Goal: Entertainment & Leisure: Consume media (video, audio)

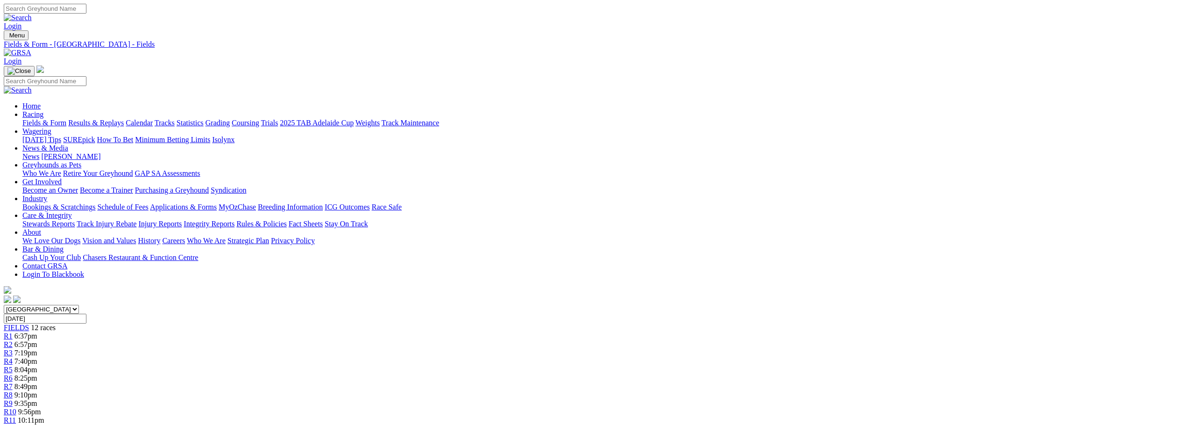
click at [124, 119] on link "Results & Replays" at bounding box center [96, 123] width 56 height 8
click at [467, 349] on div "R3 1 7 5 4" at bounding box center [595, 353] width 1182 height 8
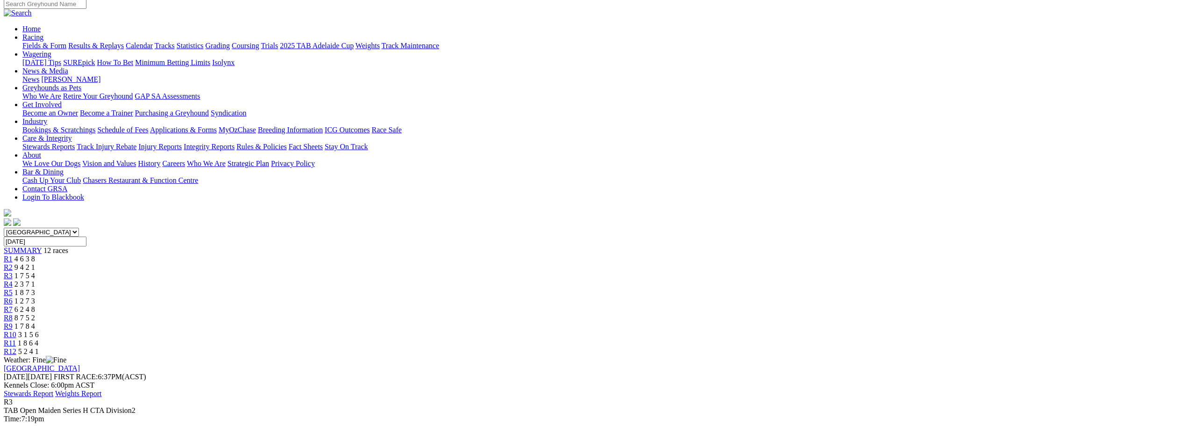
scroll to position [93, 0]
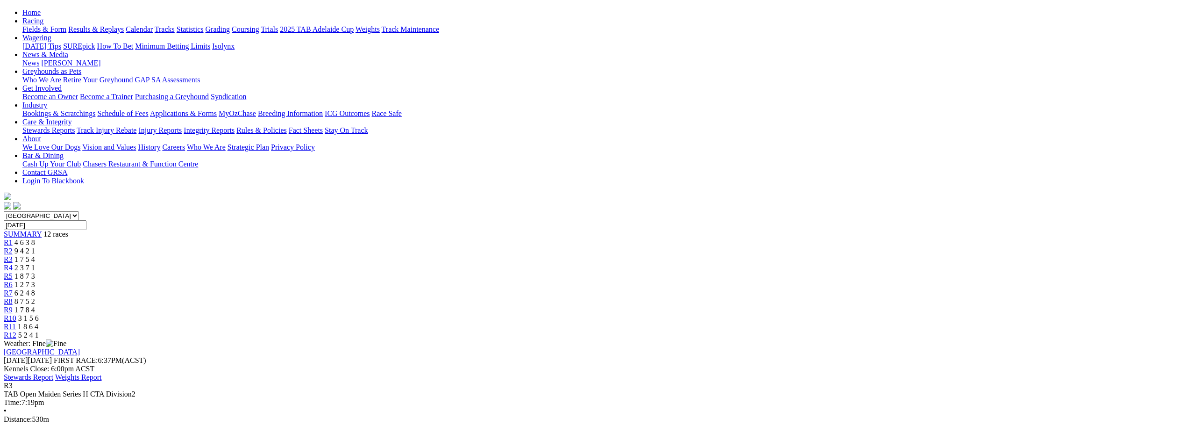
click at [510, 264] on div "R4 2 3 7 1" at bounding box center [595, 268] width 1182 height 8
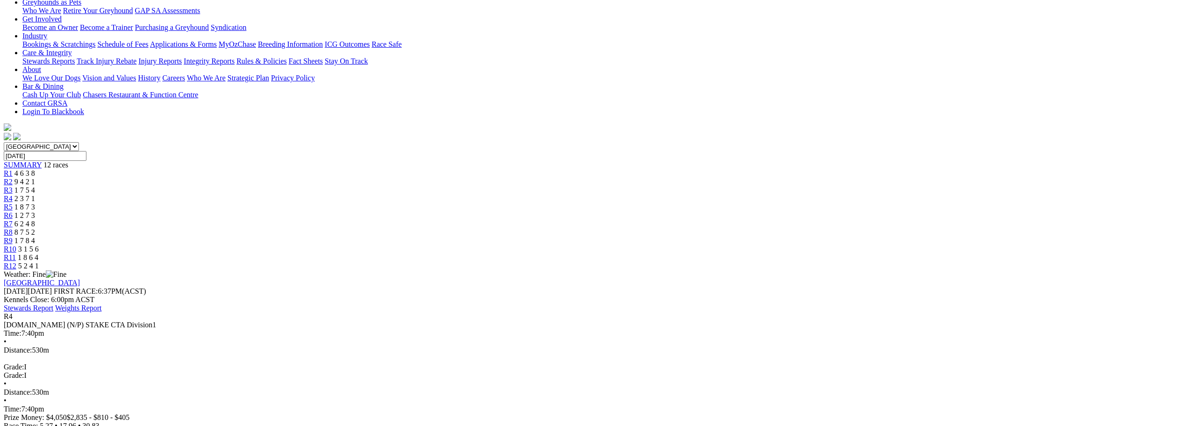
scroll to position [93, 0]
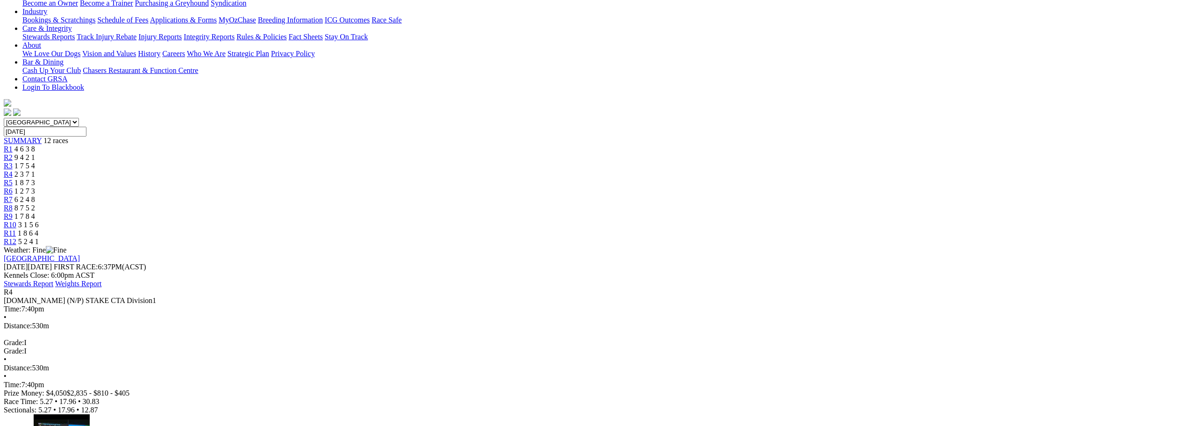
scroll to position [0, 0]
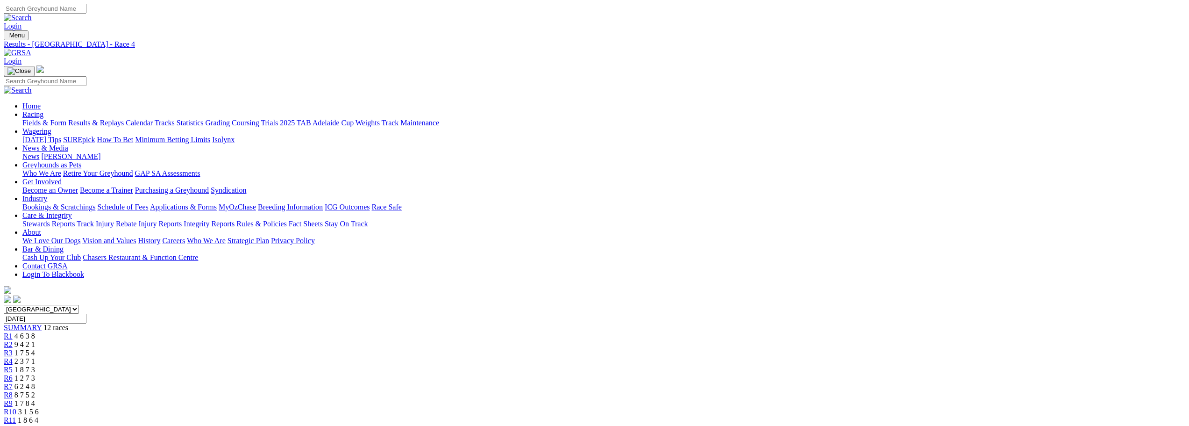
click at [35, 365] on span "1 8 7 3" at bounding box center [24, 369] width 21 height 8
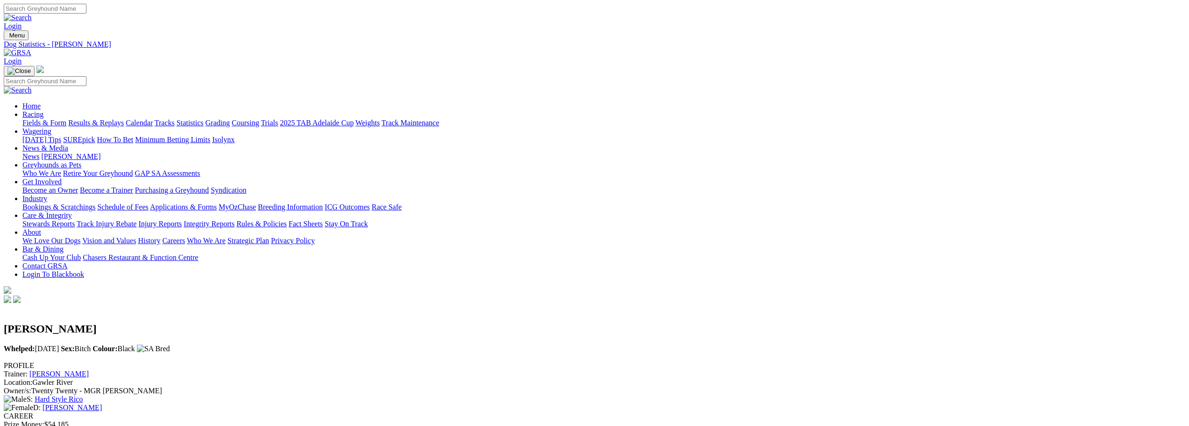
drag, startPoint x: 520, startPoint y: 196, endPoint x: 193, endPoint y: 261, distance: 333.8
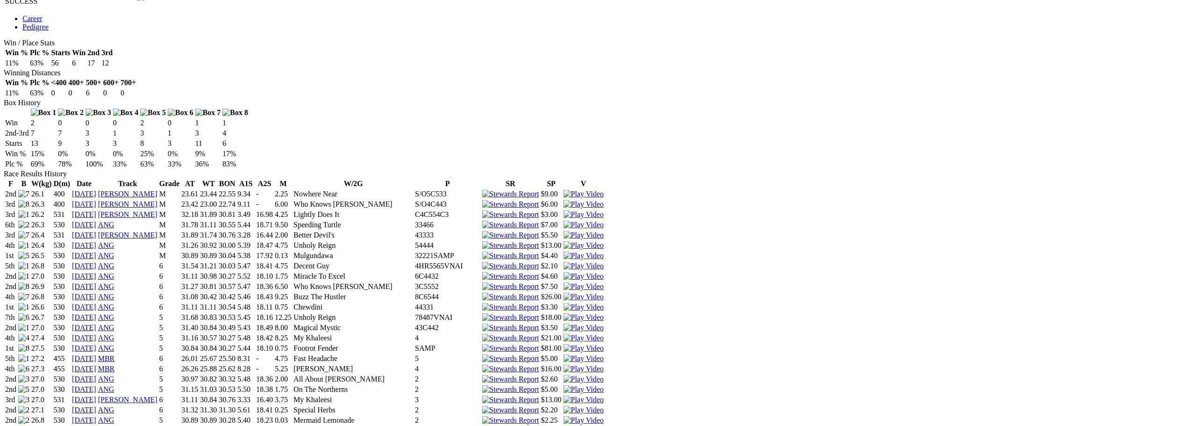
scroll to position [841, 0]
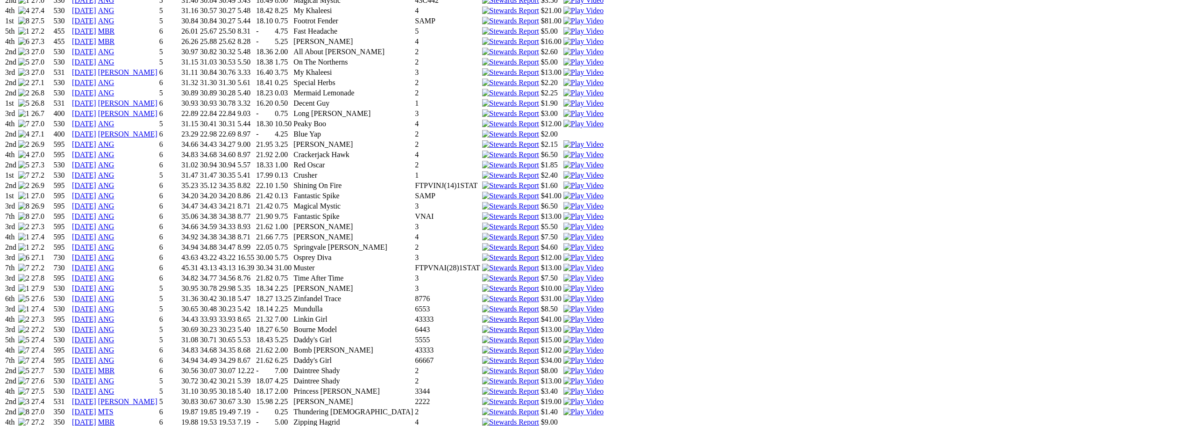
click at [604, 407] on img at bounding box center [583, 411] width 40 height 8
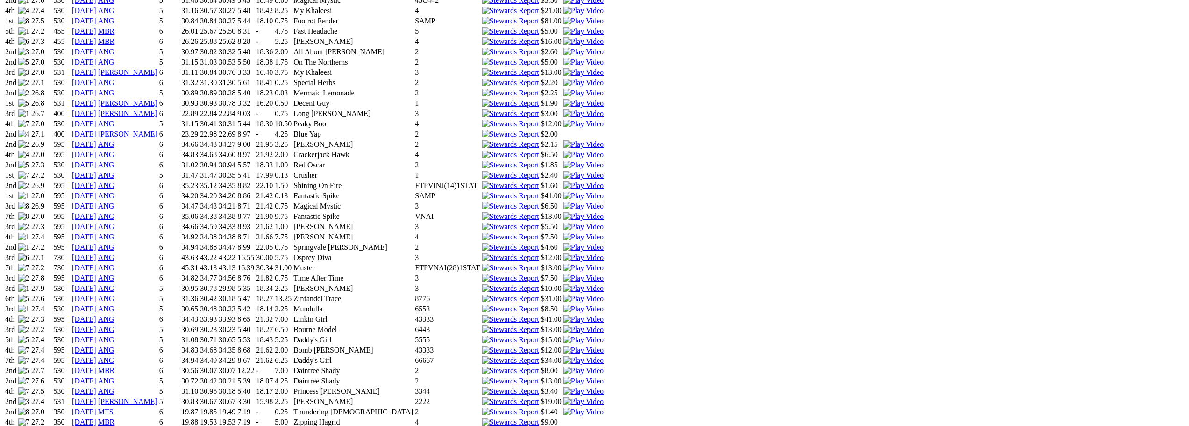
click at [604, 397] on img at bounding box center [583, 401] width 40 height 8
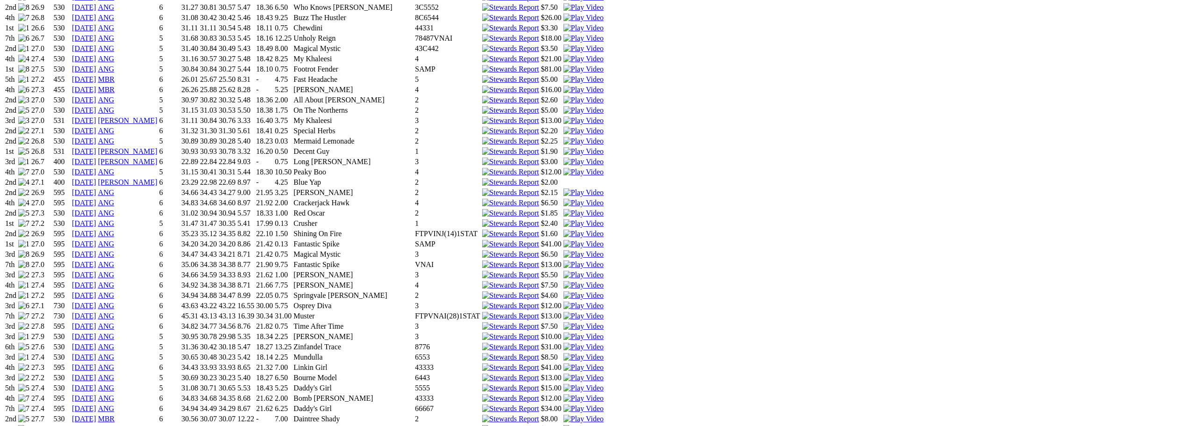
scroll to position [607, 0]
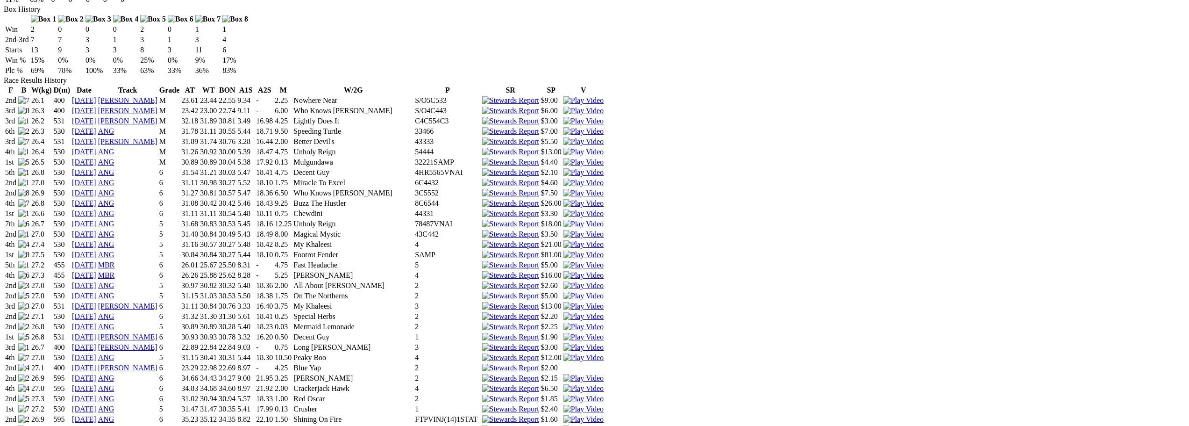
click at [604, 322] on img at bounding box center [583, 326] width 40 height 8
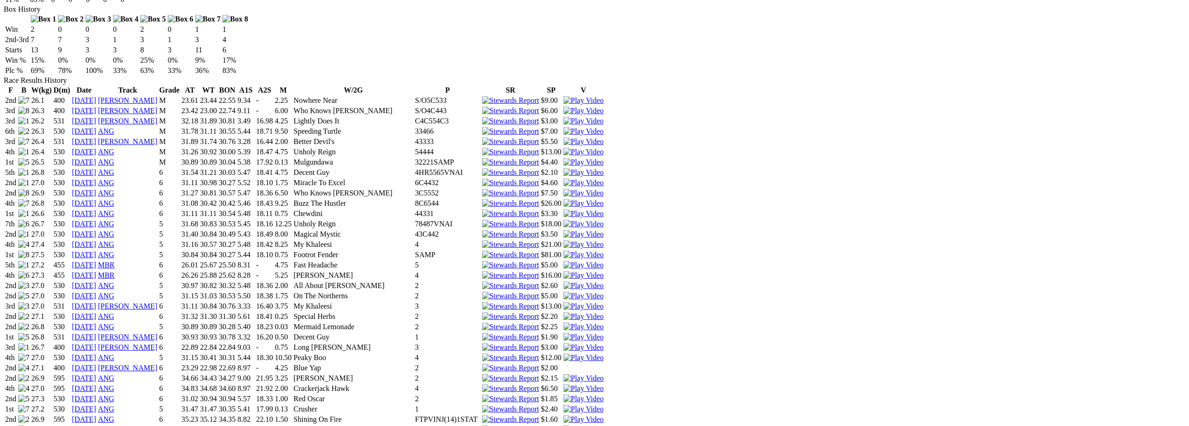
click at [604, 425] on img at bounding box center [583, 429] width 40 height 8
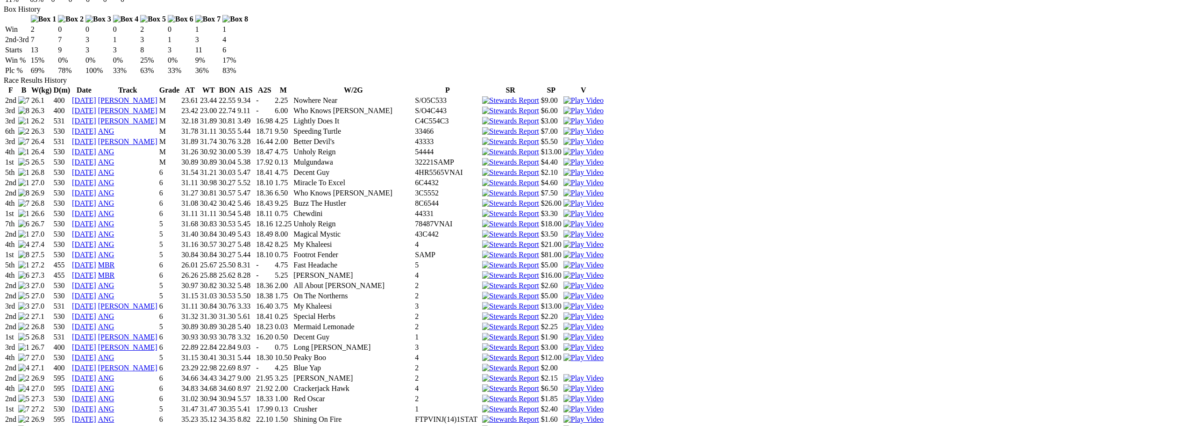
click at [604, 312] on img at bounding box center [583, 316] width 40 height 8
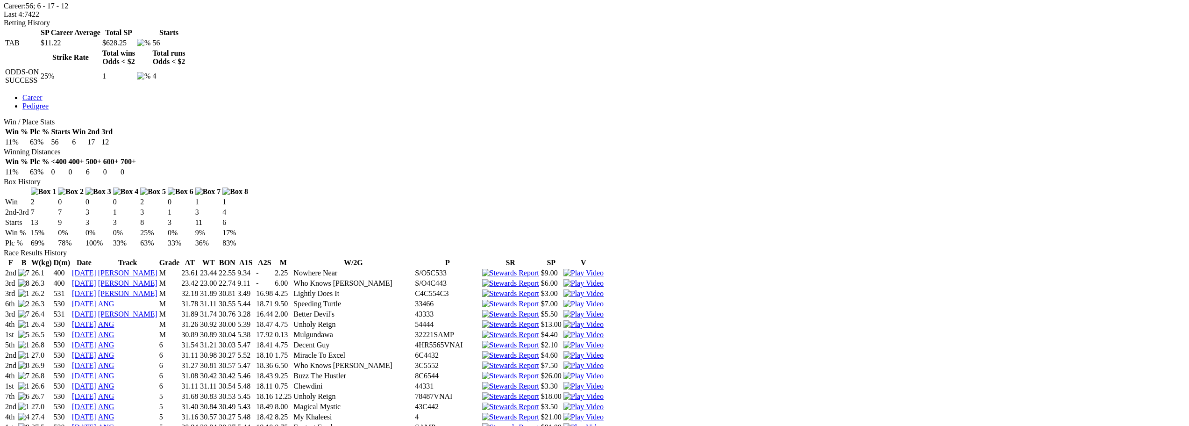
scroll to position [421, 0]
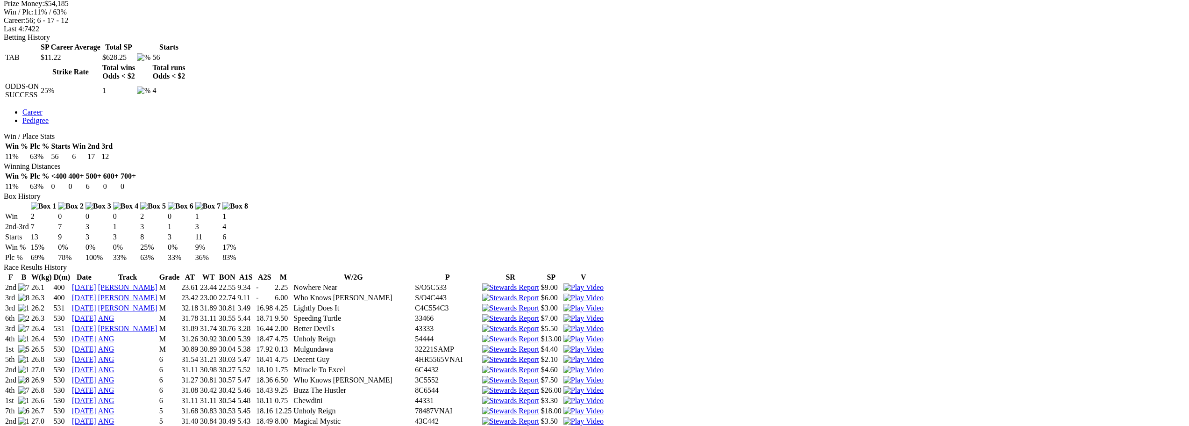
click at [604, 396] on img at bounding box center [583, 400] width 40 height 8
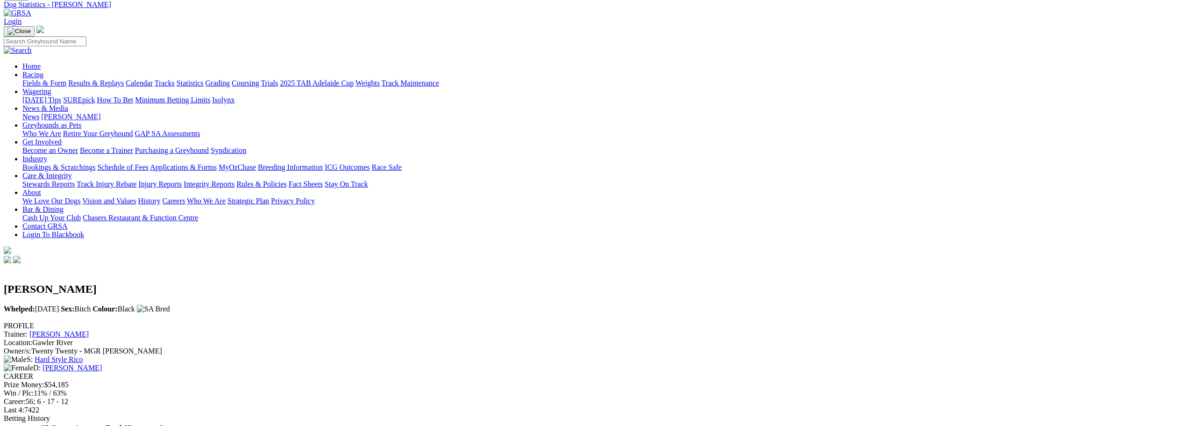
scroll to position [0, 0]
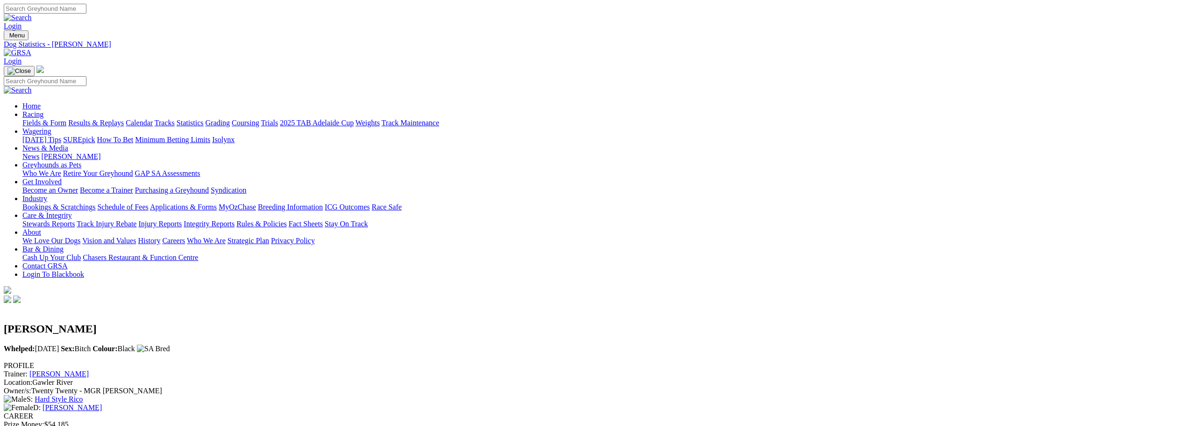
click at [86, 10] on input "Search" at bounding box center [45, 9] width 83 height 10
type input "buggy"
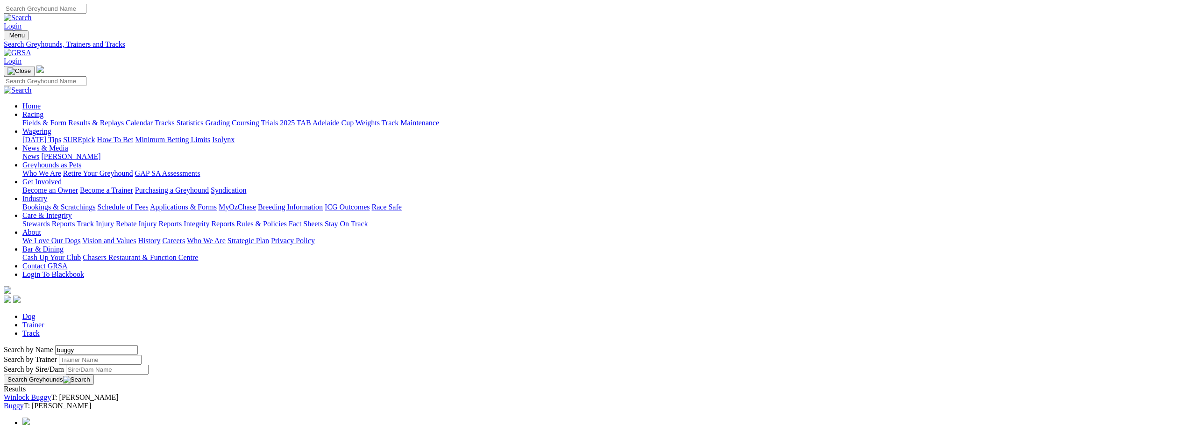
click at [24, 401] on link "Buggy" at bounding box center [14, 405] width 20 height 8
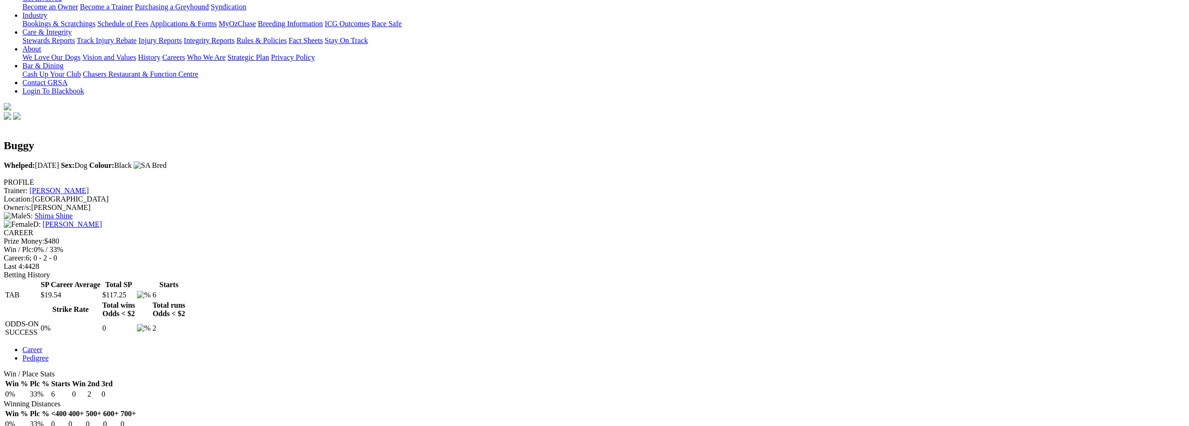
scroll to position [187, 0]
